Goal: Task Accomplishment & Management: Manage account settings

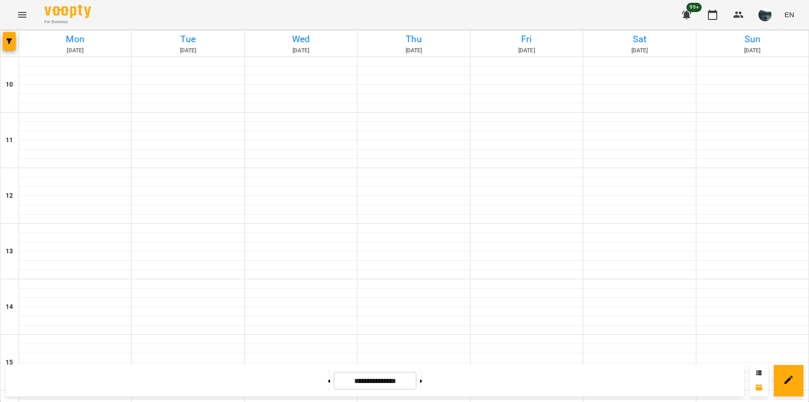
scroll to position [371, 0]
click at [6, 40] on span "button" at bounding box center [9, 41] width 13 height 6
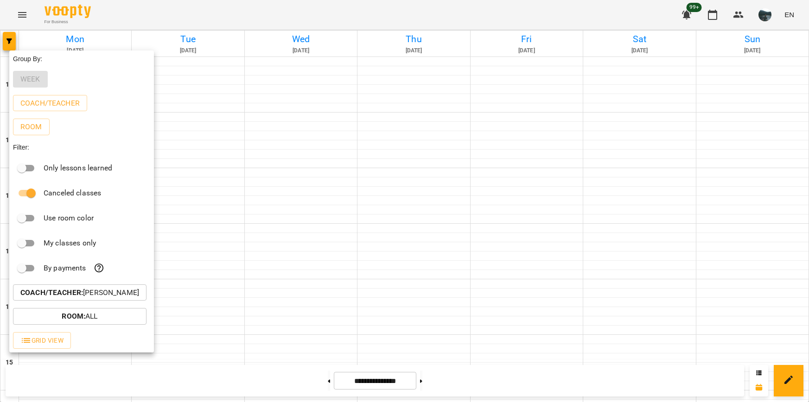
click at [89, 297] on p "Coach/Teacher : [PERSON_NAME]" at bounding box center [79, 292] width 119 height 11
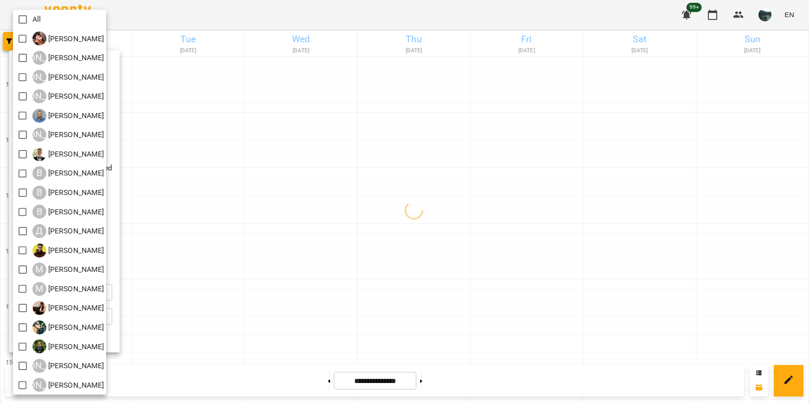
scroll to position [2, 0]
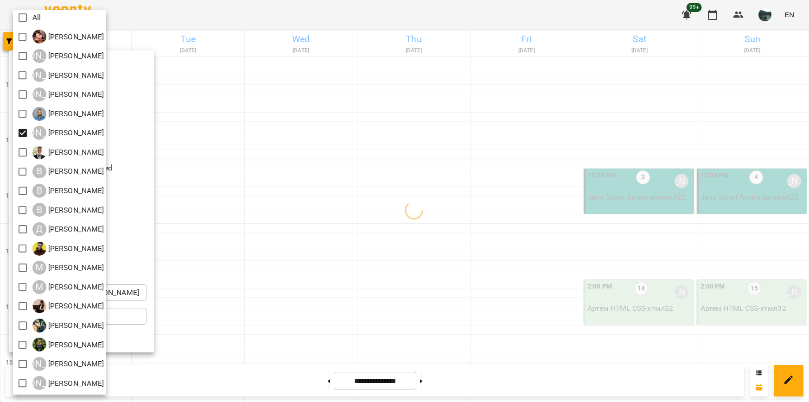
click at [553, 186] on div at bounding box center [404, 201] width 809 height 402
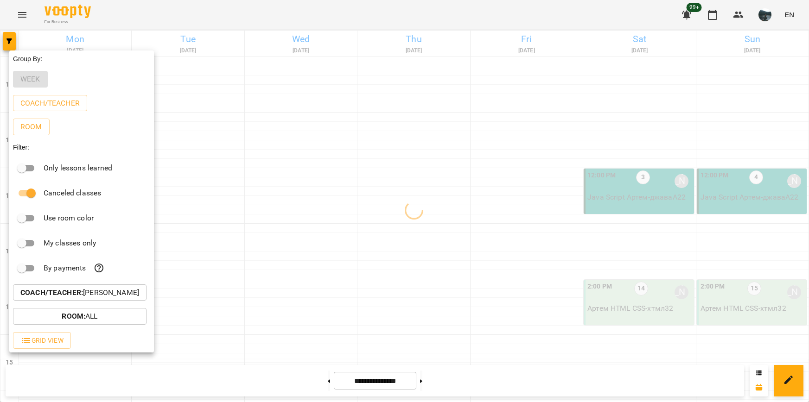
click at [550, 192] on div at bounding box center [404, 201] width 809 height 402
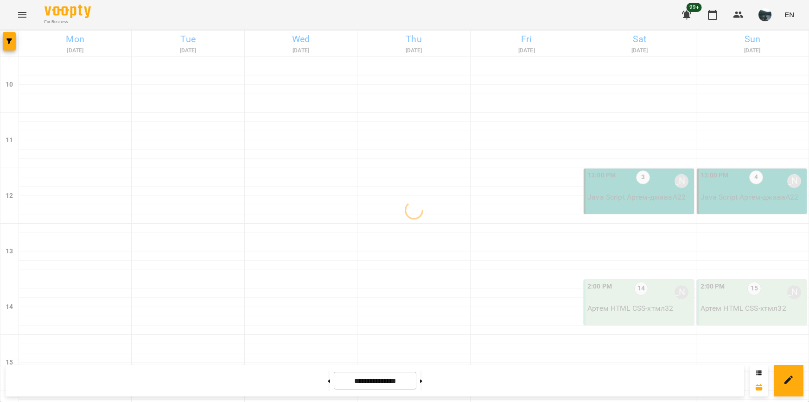
scroll to position [417, 0]
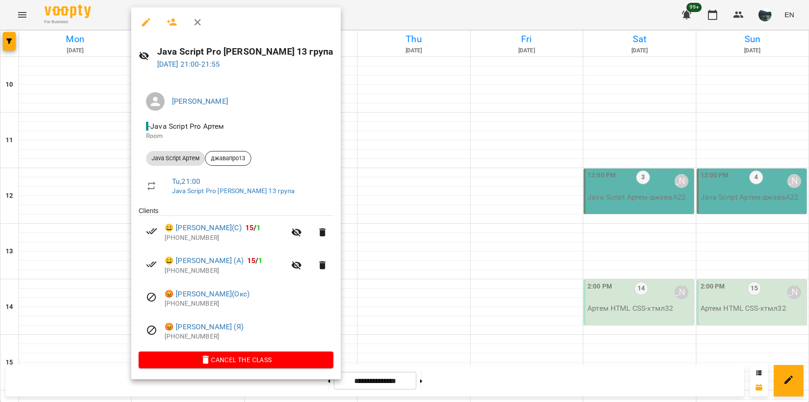
click at [397, 328] on div at bounding box center [404, 201] width 809 height 402
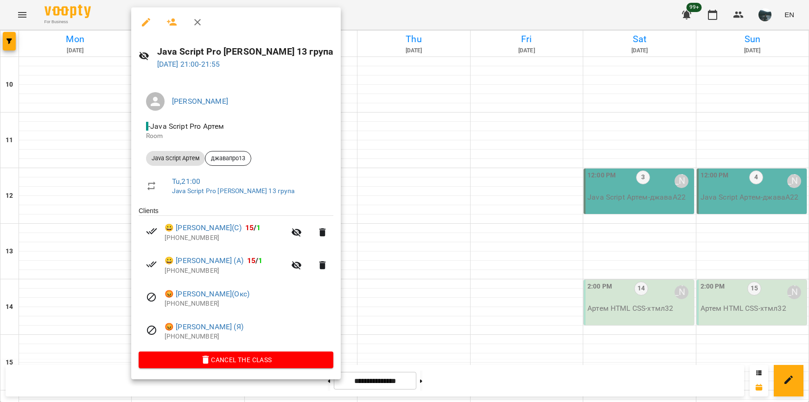
click at [380, 315] on div at bounding box center [404, 201] width 809 height 402
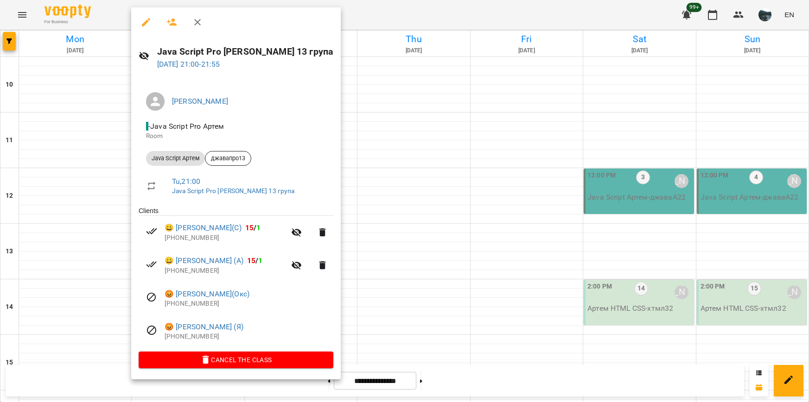
click at [419, 324] on div at bounding box center [404, 201] width 809 height 402
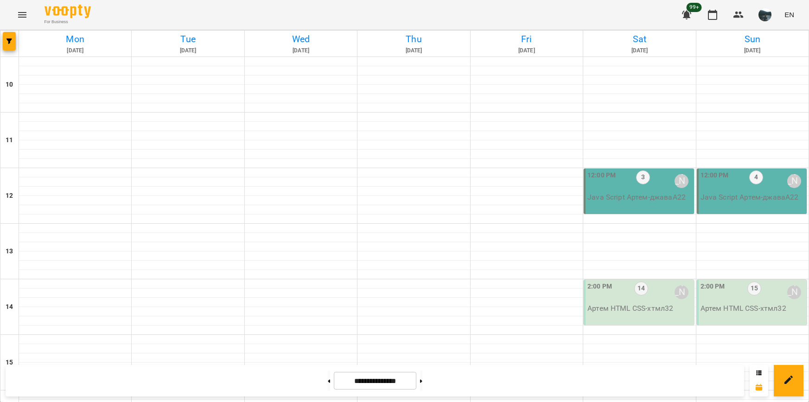
scroll to position [139, 0]
click at [15, 41] on span "button" at bounding box center [9, 41] width 13 height 6
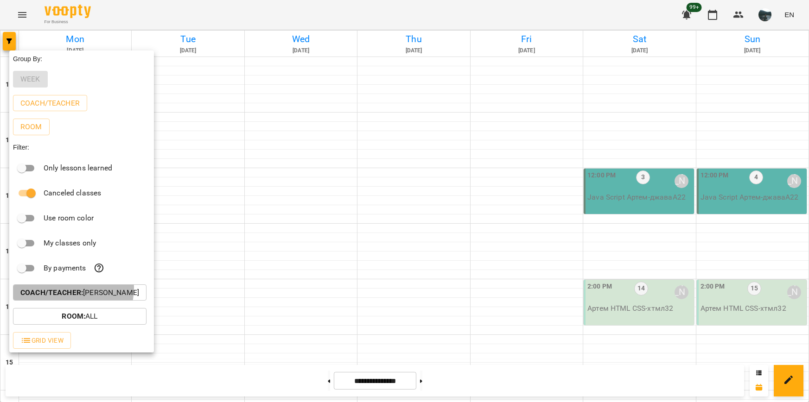
click at [68, 291] on b "Coach/Teacher :" at bounding box center [51, 292] width 63 height 9
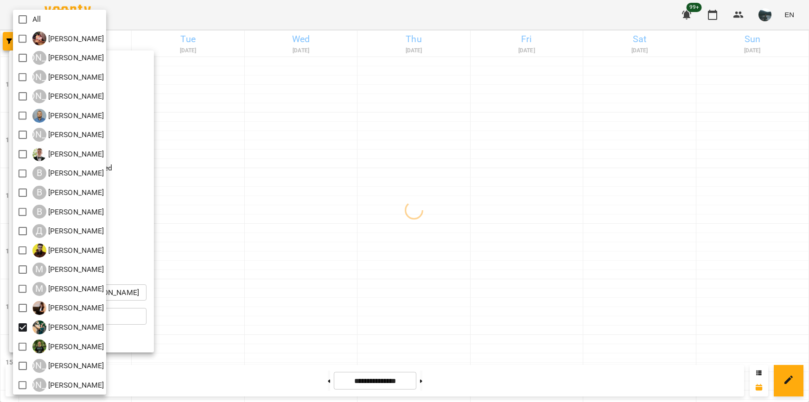
click at [202, 234] on div at bounding box center [404, 201] width 809 height 402
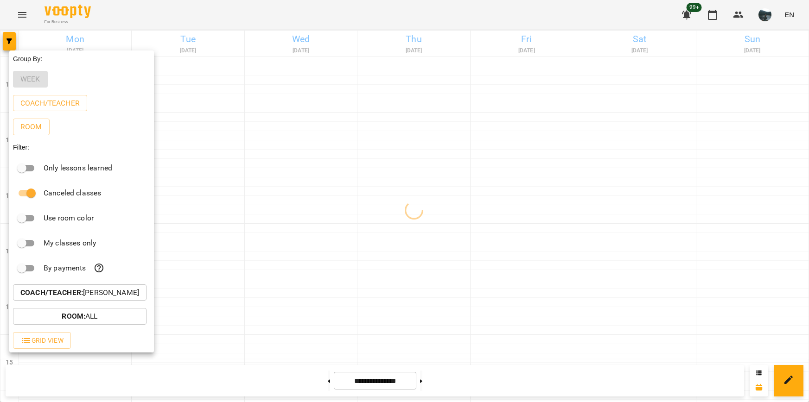
click at [214, 224] on div at bounding box center [404, 201] width 809 height 402
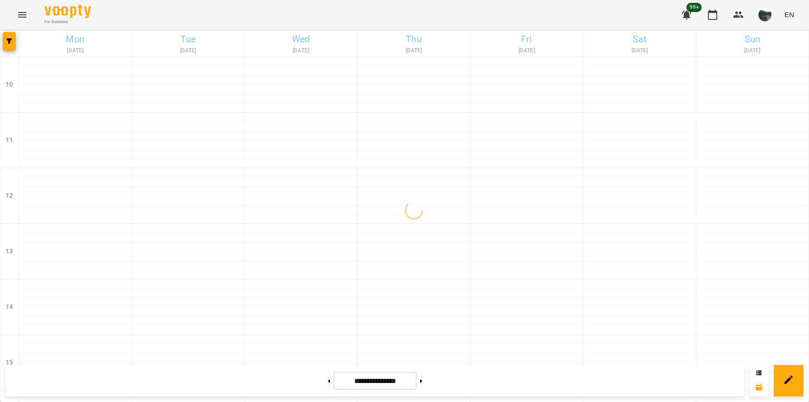
scroll to position [420, 0]
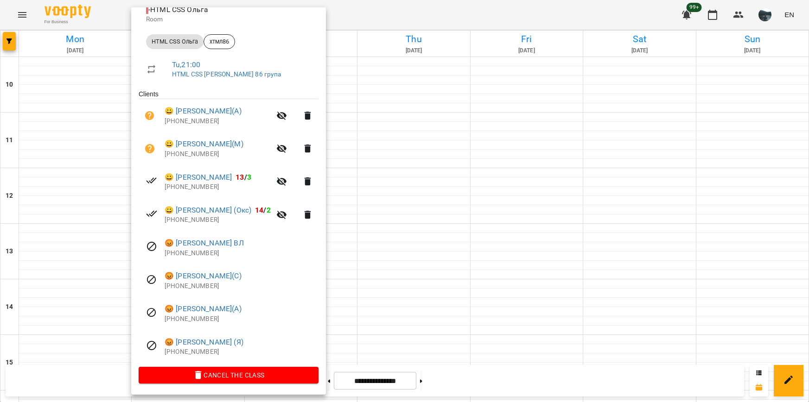
scroll to position [118, 0]
click at [362, 317] on div at bounding box center [404, 201] width 809 height 402
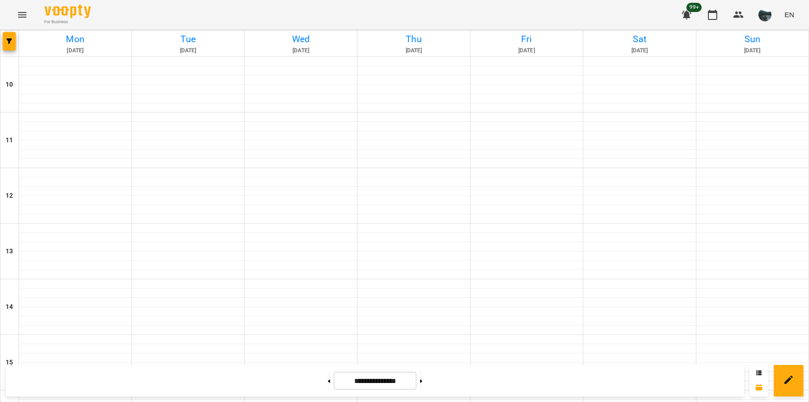
scroll to position [420, 0]
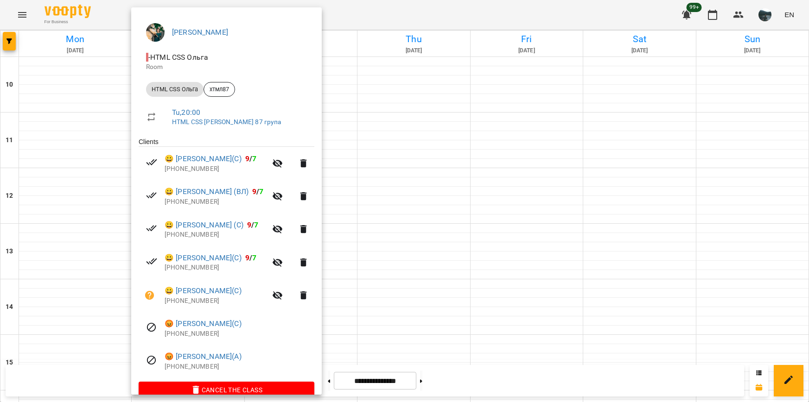
scroll to position [85, 0]
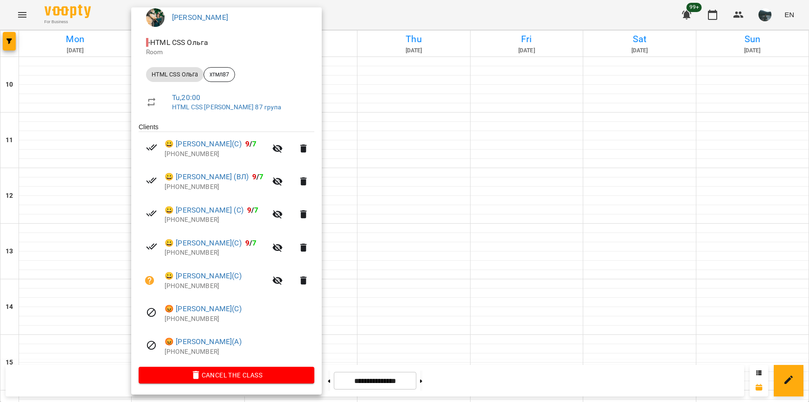
click at [400, 298] on div at bounding box center [404, 201] width 809 height 402
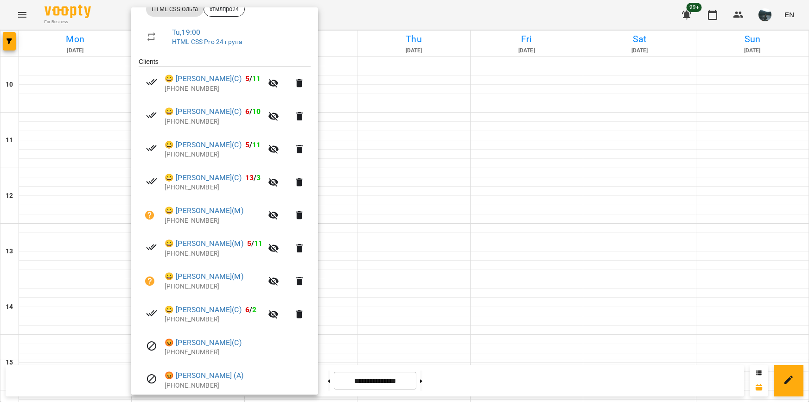
scroll to position [184, 0]
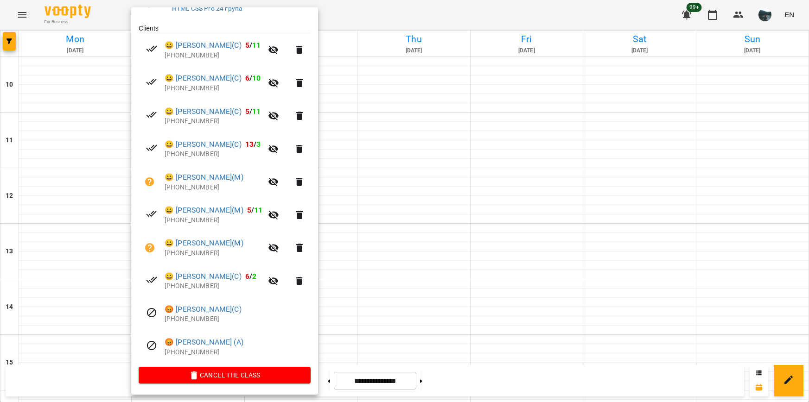
click at [362, 339] on div at bounding box center [404, 201] width 809 height 402
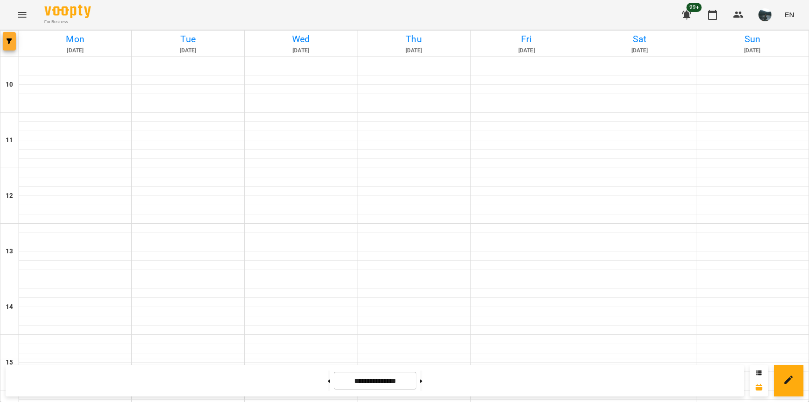
click at [14, 37] on button "button" at bounding box center [9, 41] width 13 height 19
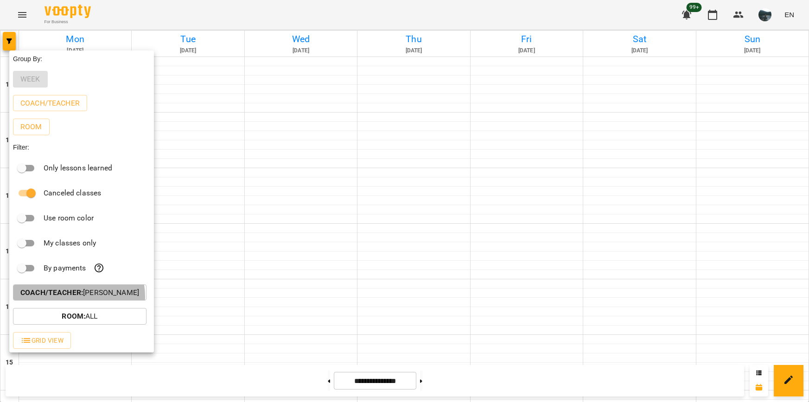
click at [75, 297] on b "Coach/Teacher :" at bounding box center [51, 292] width 63 height 9
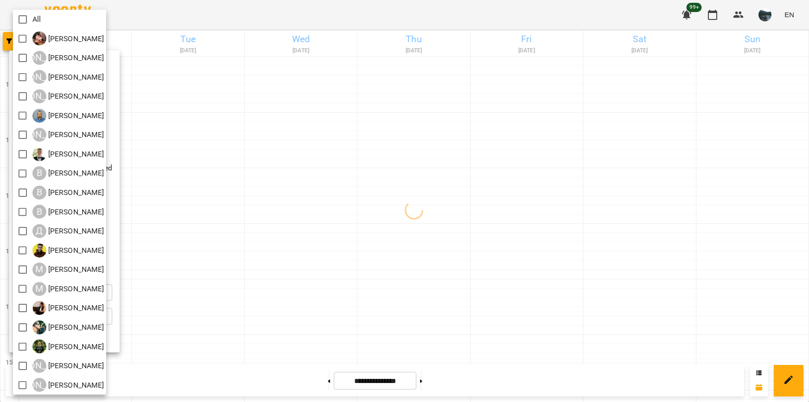
scroll to position [2, 0]
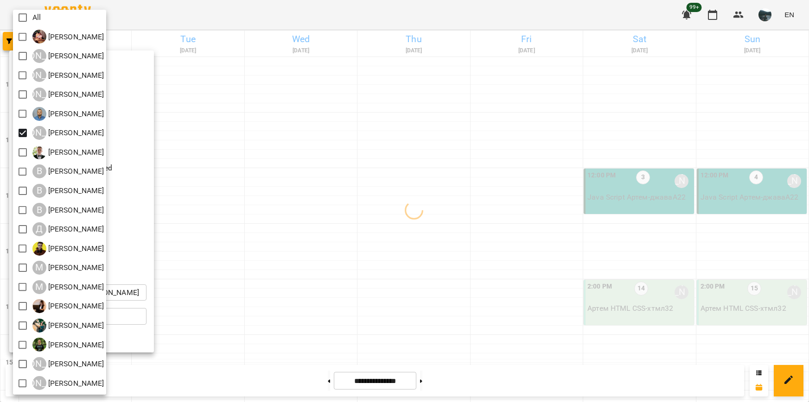
click at [268, 177] on div at bounding box center [404, 201] width 809 height 402
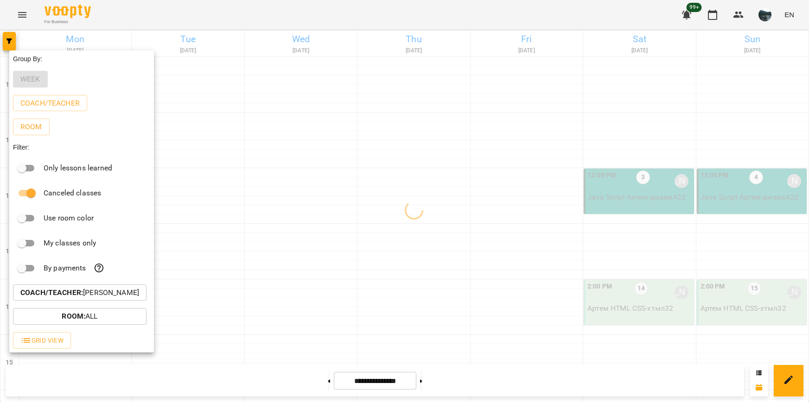
click at [570, 184] on div at bounding box center [404, 201] width 809 height 402
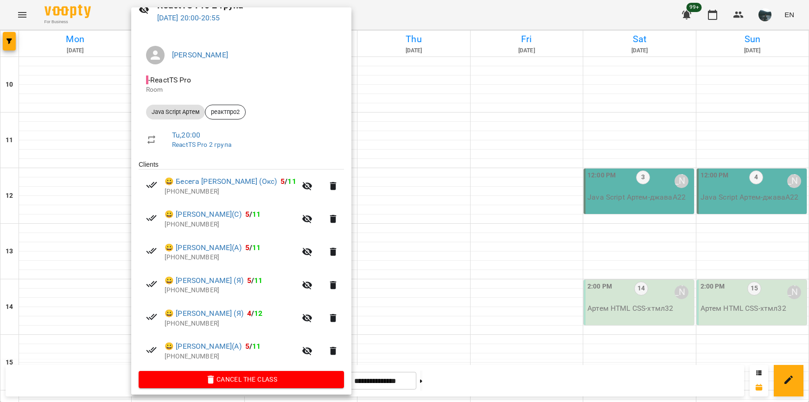
scroll to position [0, 0]
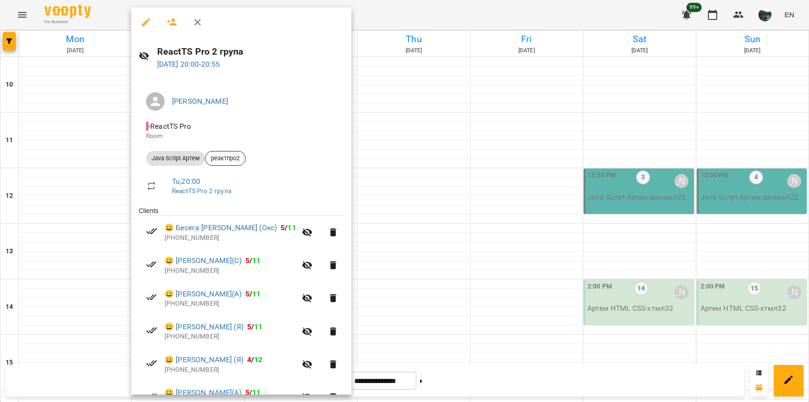
click at [531, 129] on div at bounding box center [404, 201] width 809 height 402
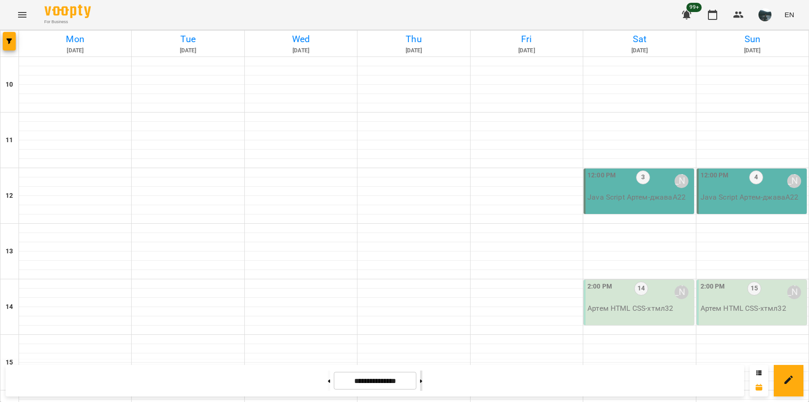
click at [422, 379] on button at bounding box center [421, 381] width 2 height 20
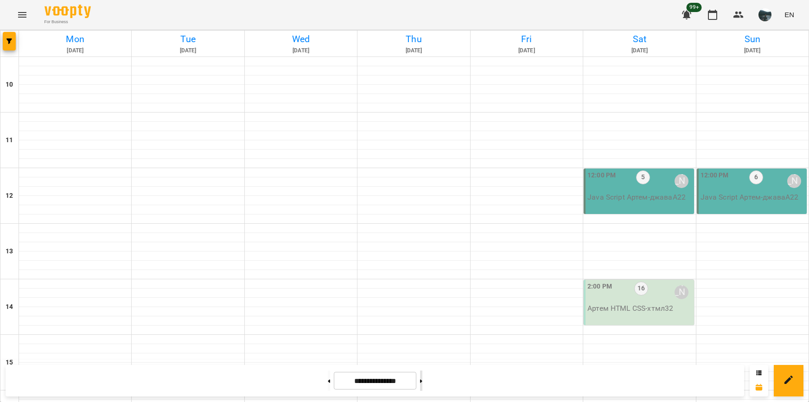
click at [422, 383] on button at bounding box center [421, 381] width 2 height 20
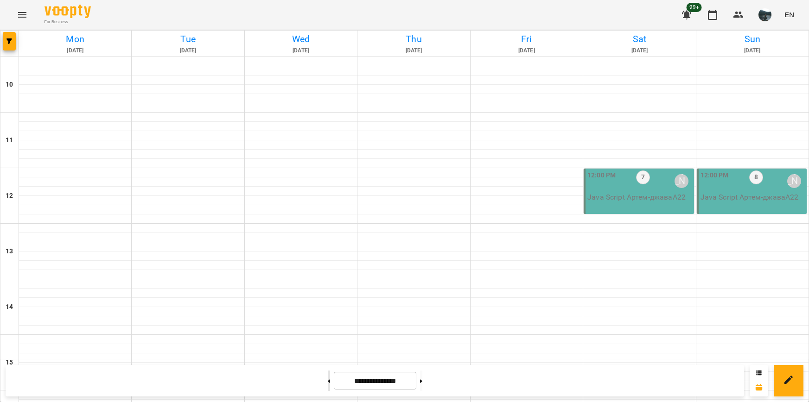
click at [328, 385] on button at bounding box center [329, 381] width 2 height 20
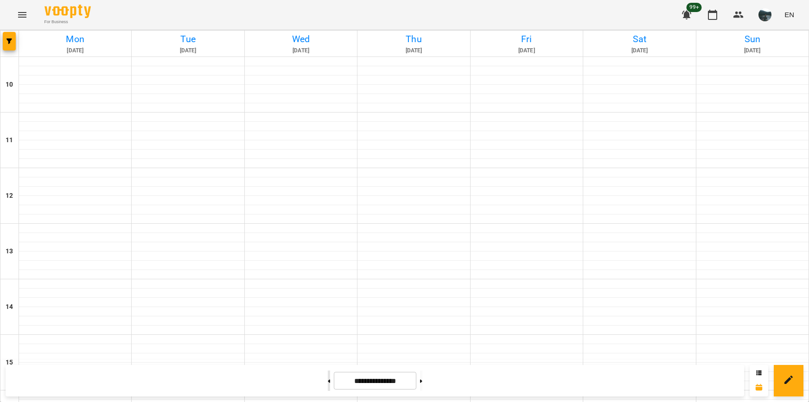
click at [328, 385] on button at bounding box center [329, 381] width 2 height 20
type input "**********"
